Goal: Find specific page/section

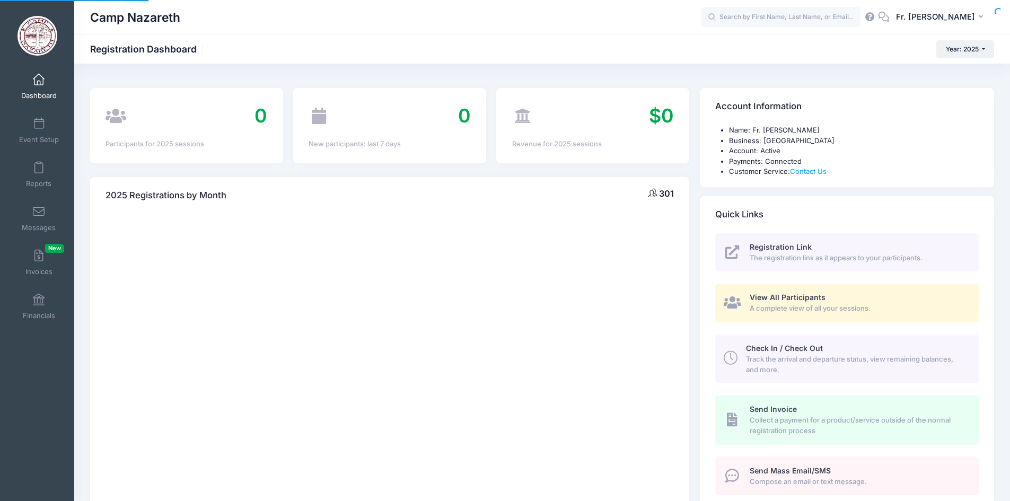
select select
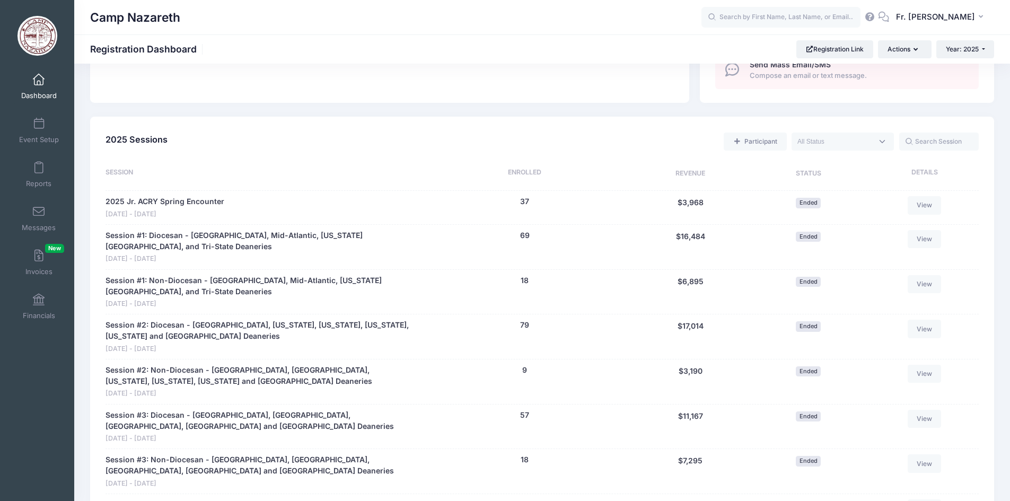
scroll to position [689, 0]
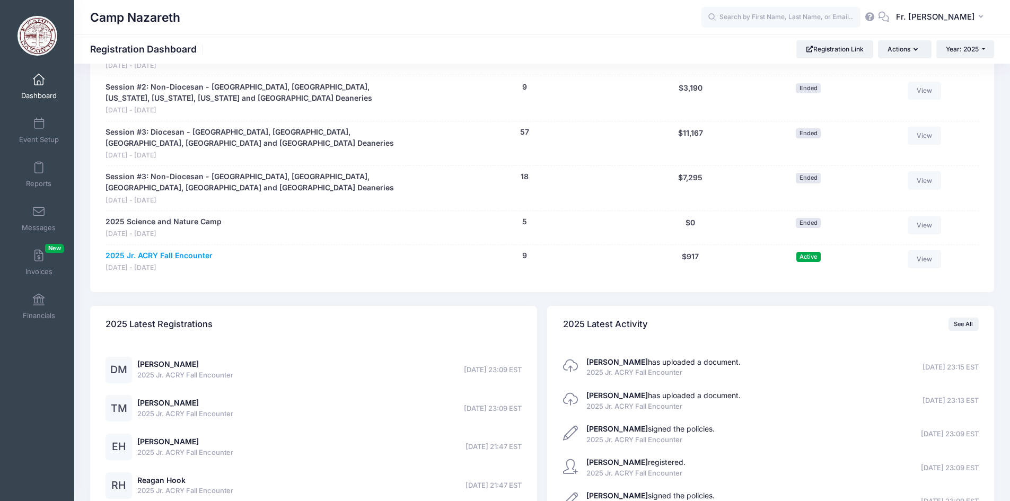
click at [178, 256] on link "2025 Jr. ACRY Fall Encounter" at bounding box center [158, 255] width 107 height 11
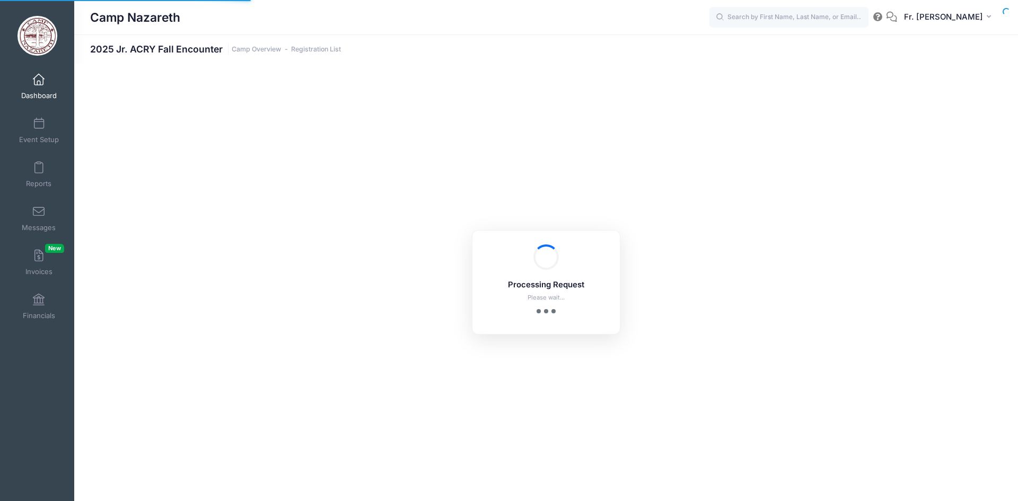
select select "10"
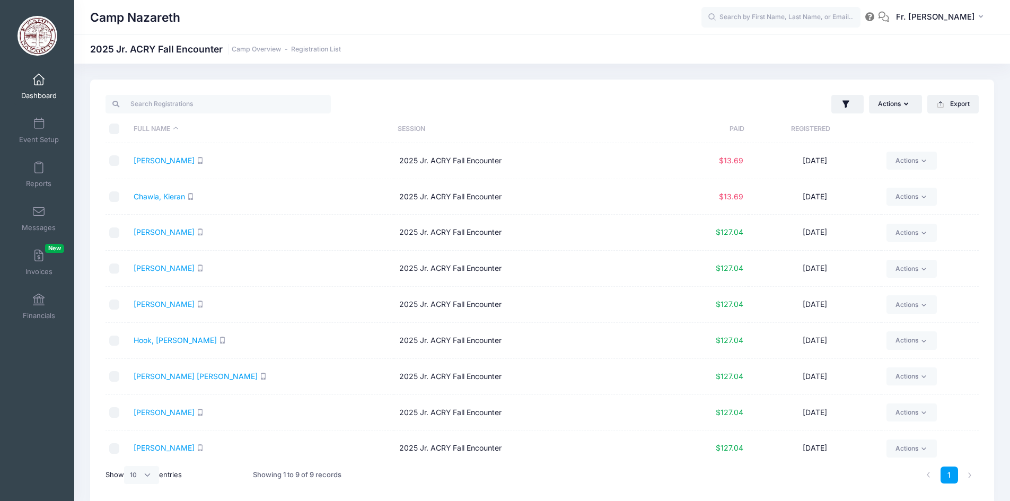
scroll to position [7, 0]
